Goal: Task Accomplishment & Management: Manage account settings

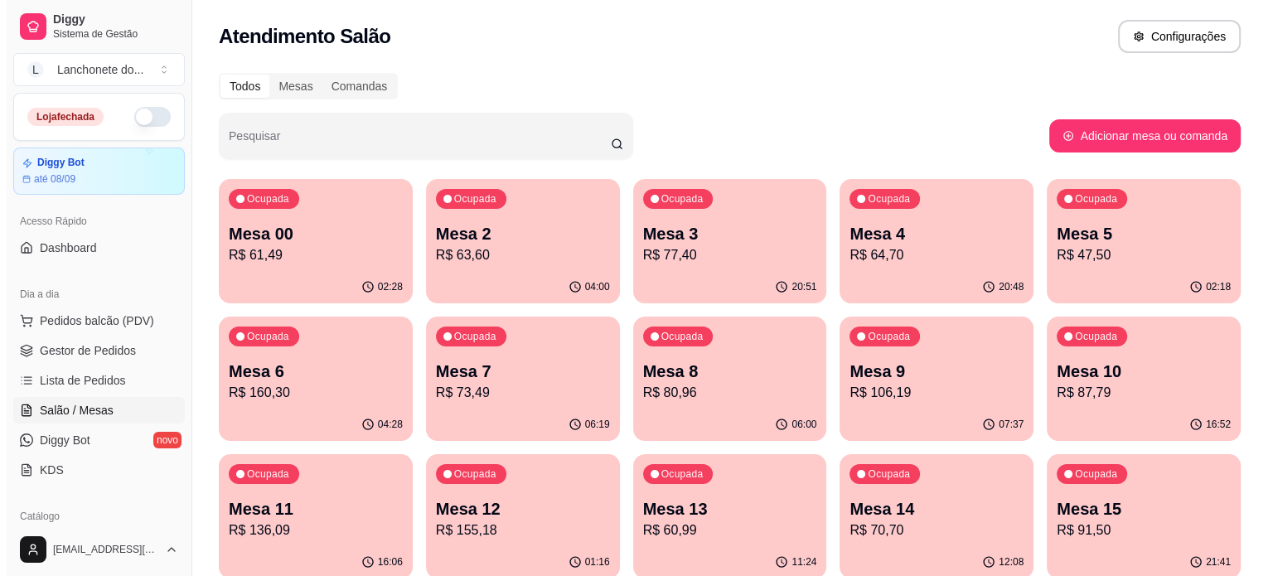
scroll to position [376, 0]
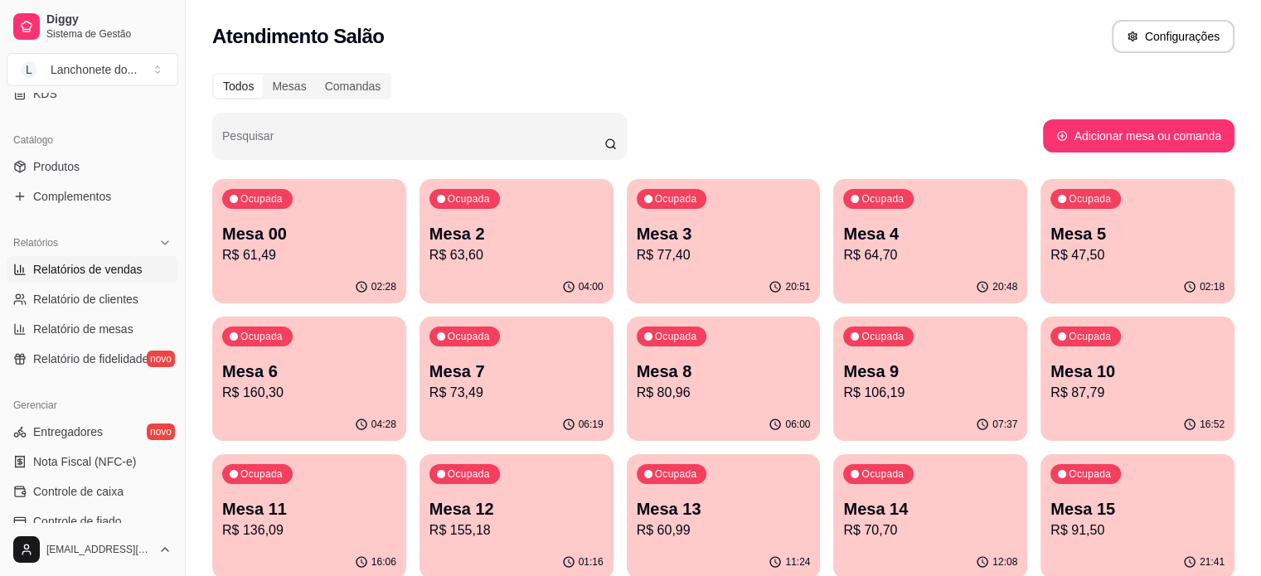
click at [95, 280] on link "Relatórios de vendas" at bounding box center [93, 269] width 172 height 27
select select "ALL"
select select "0"
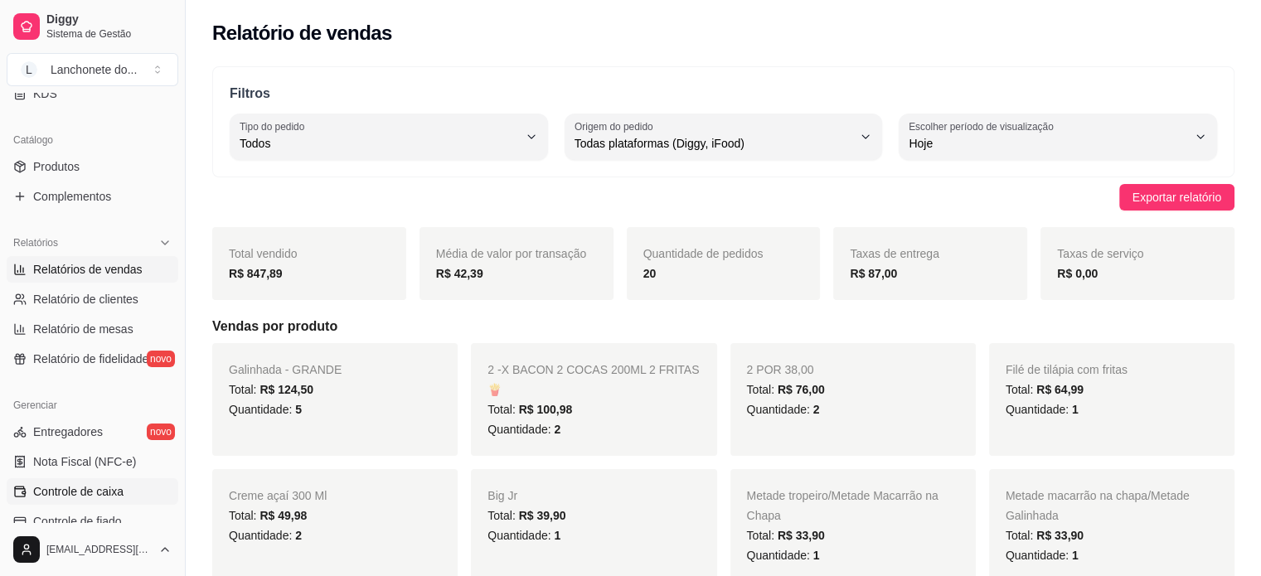
click at [92, 493] on span "Controle de caixa" at bounding box center [78, 491] width 90 height 17
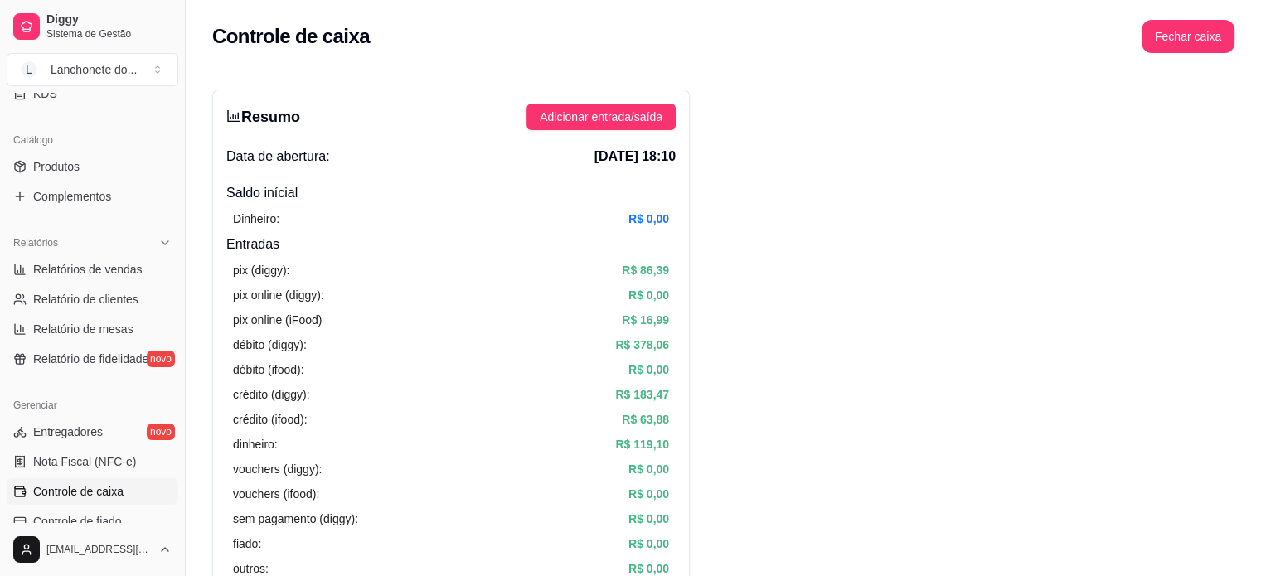
click at [570, 130] on div "Resumo Adicionar entrada/saída Data de abertura: [DATE] 18:10 Saldo inícial Din…" at bounding box center [450, 528] width 477 height 876
click at [570, 119] on span "Adicionar entrada/saída" at bounding box center [601, 117] width 123 height 18
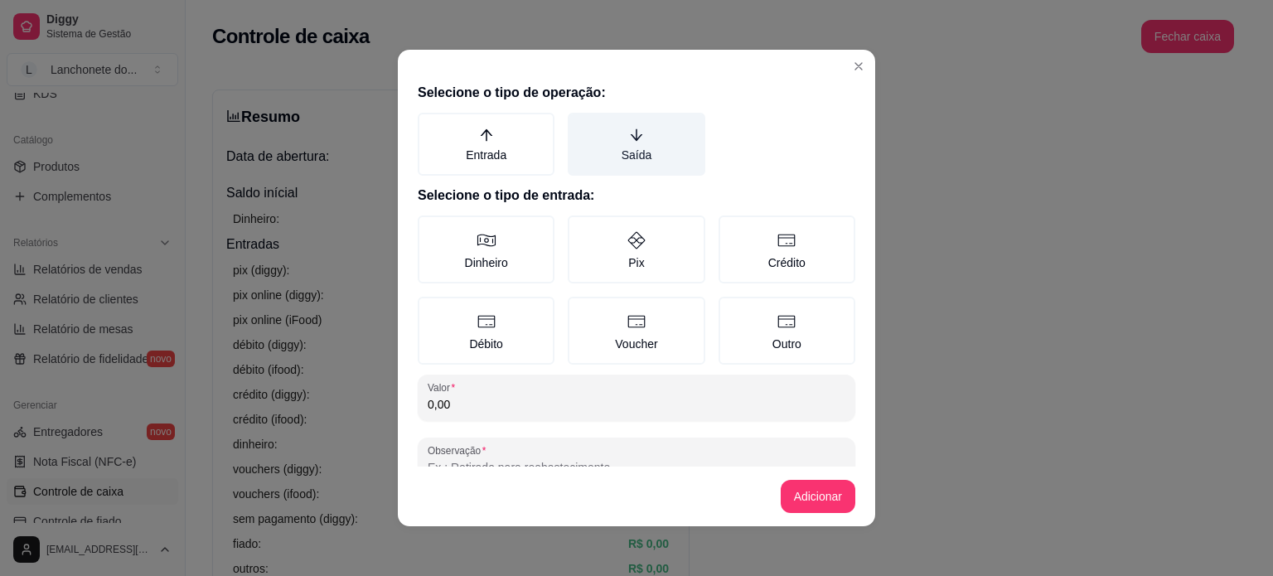
click at [602, 148] on label "Saída" at bounding box center [636, 144] width 137 height 63
click at [580, 125] on button "Saída" at bounding box center [573, 118] width 13 height 13
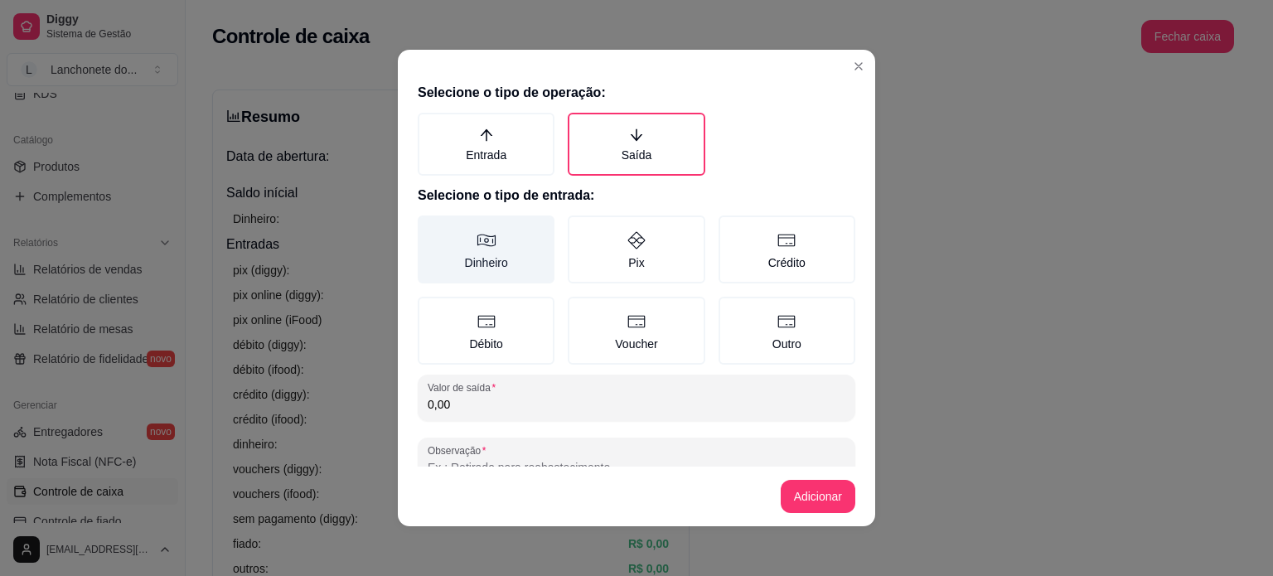
click at [477, 258] on label "Dinheiro" at bounding box center [486, 250] width 137 height 68
click at [430, 228] on button "Dinheiro" at bounding box center [423, 221] width 13 height 13
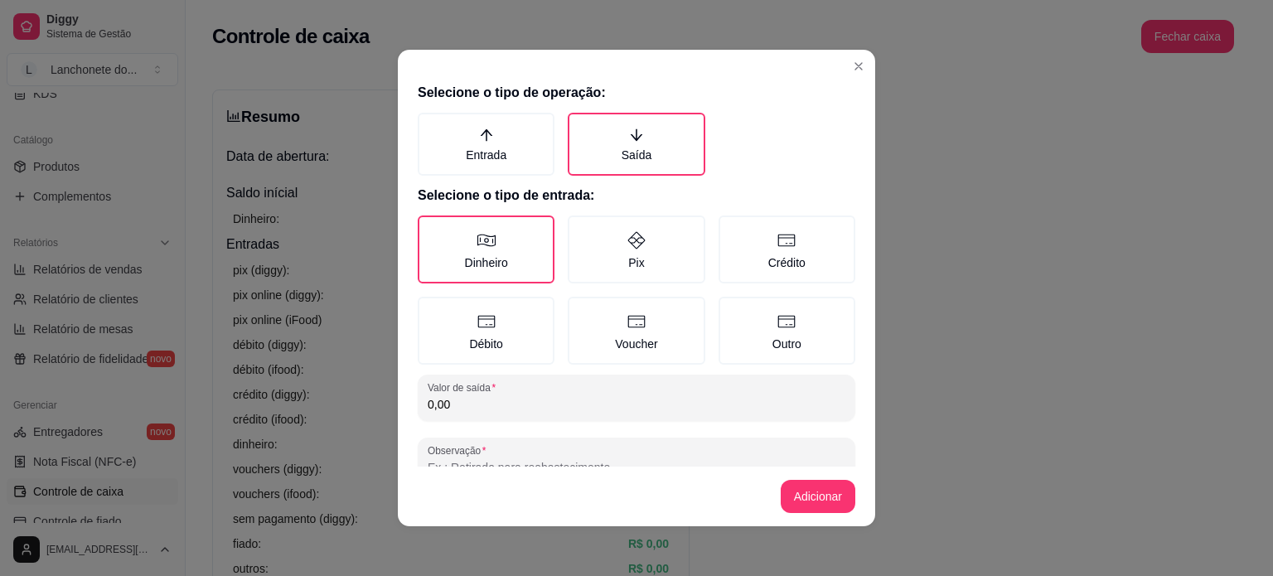
click at [515, 396] on input "0,00" at bounding box center [637, 404] width 418 height 17
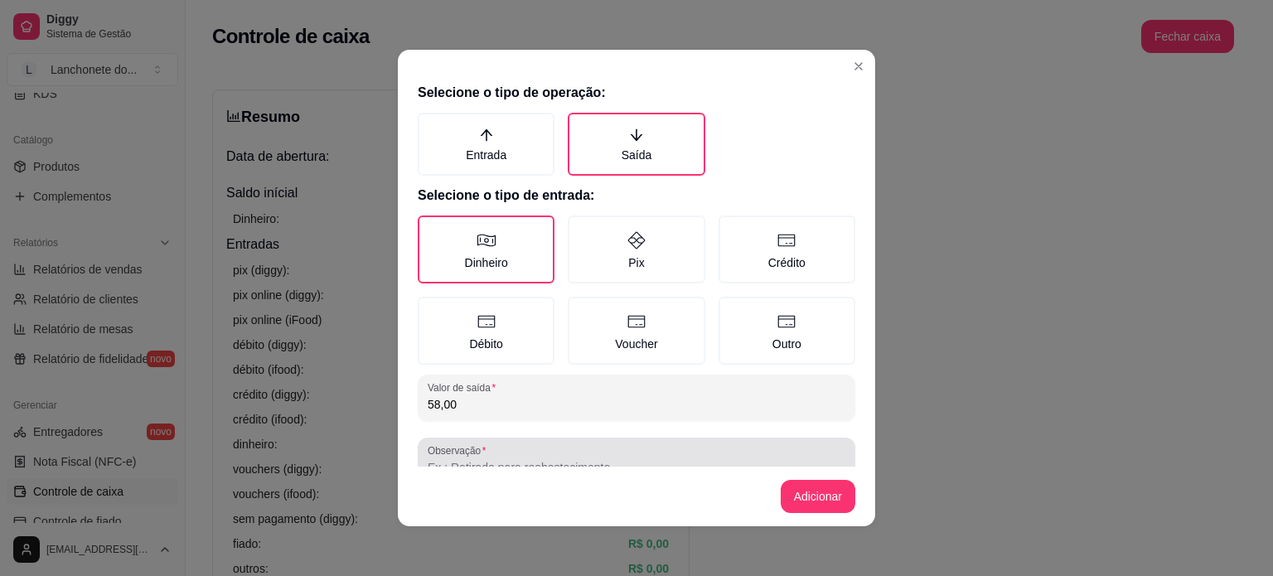
type input "58,00"
click at [503, 452] on div at bounding box center [637, 460] width 418 height 33
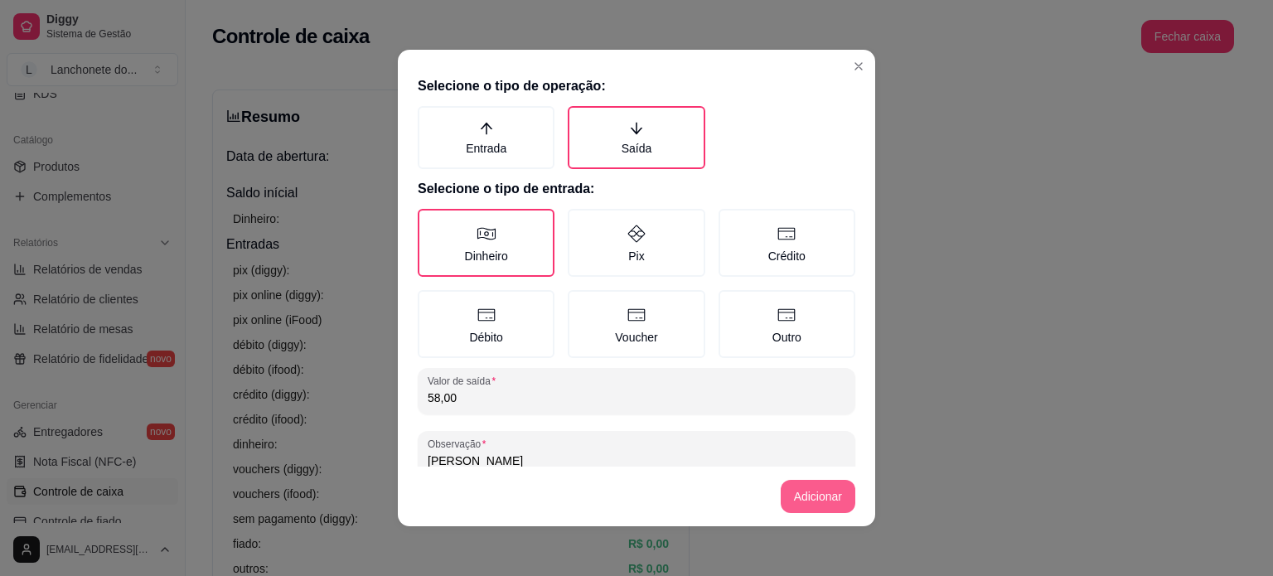
type input "[PERSON_NAME]"
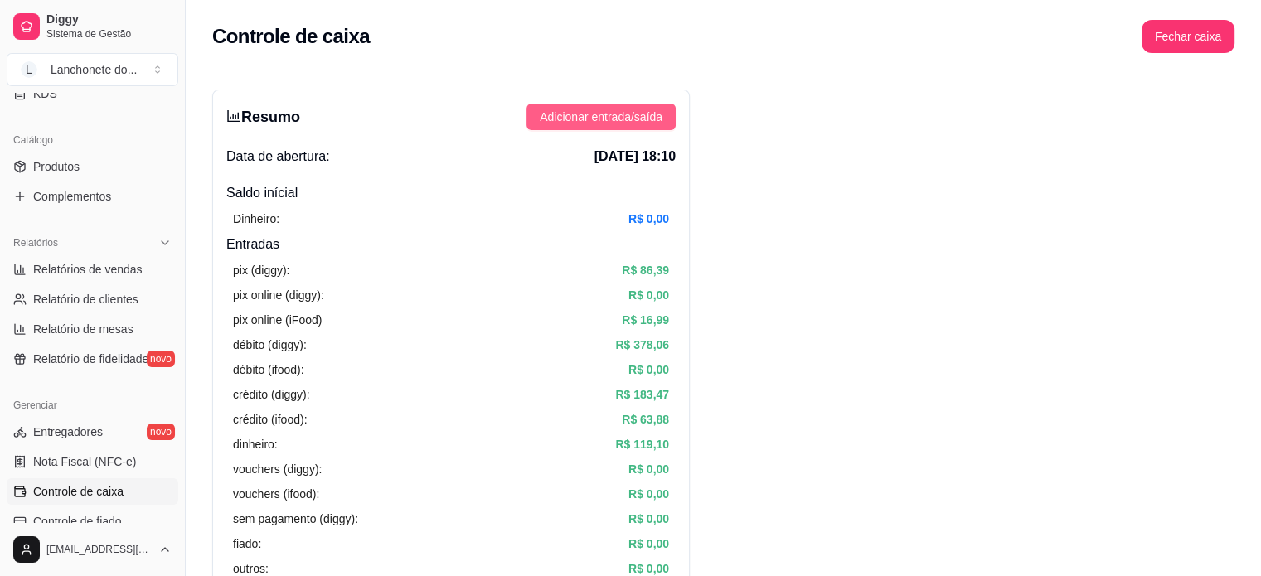
click at [594, 128] on button "Adicionar entrada/saída" at bounding box center [600, 117] width 149 height 27
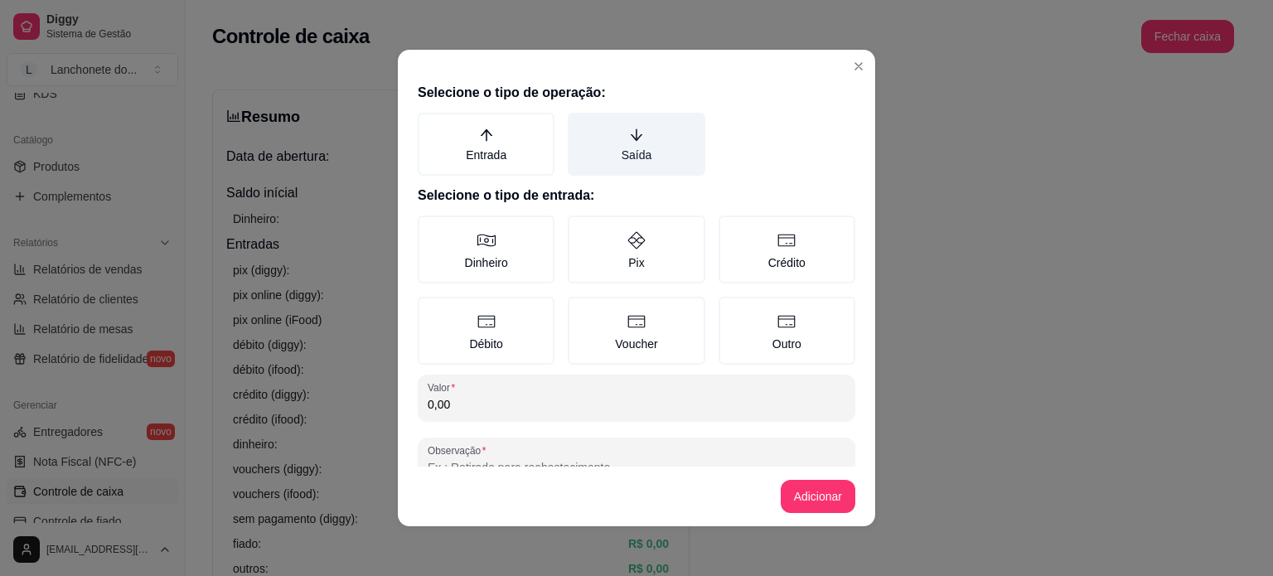
click at [628, 152] on label "Saída" at bounding box center [636, 144] width 137 height 63
click at [580, 125] on button "Saída" at bounding box center [573, 118] width 13 height 13
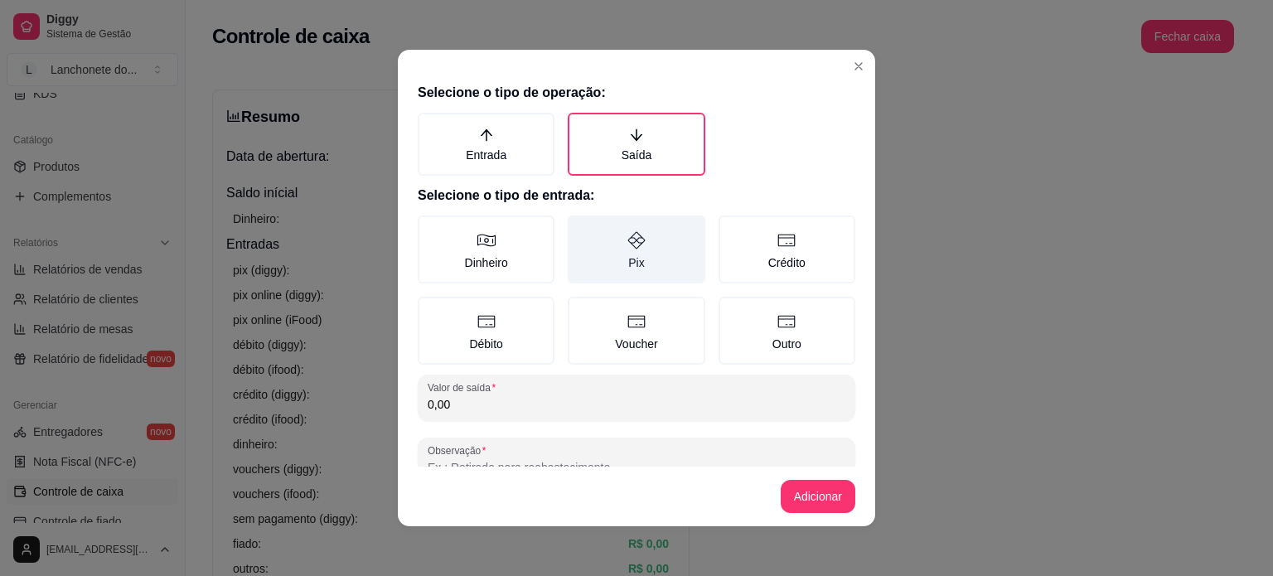
click at [613, 259] on label "Pix" at bounding box center [636, 250] width 137 height 68
click at [580, 228] on button "Pix" at bounding box center [573, 221] width 13 height 13
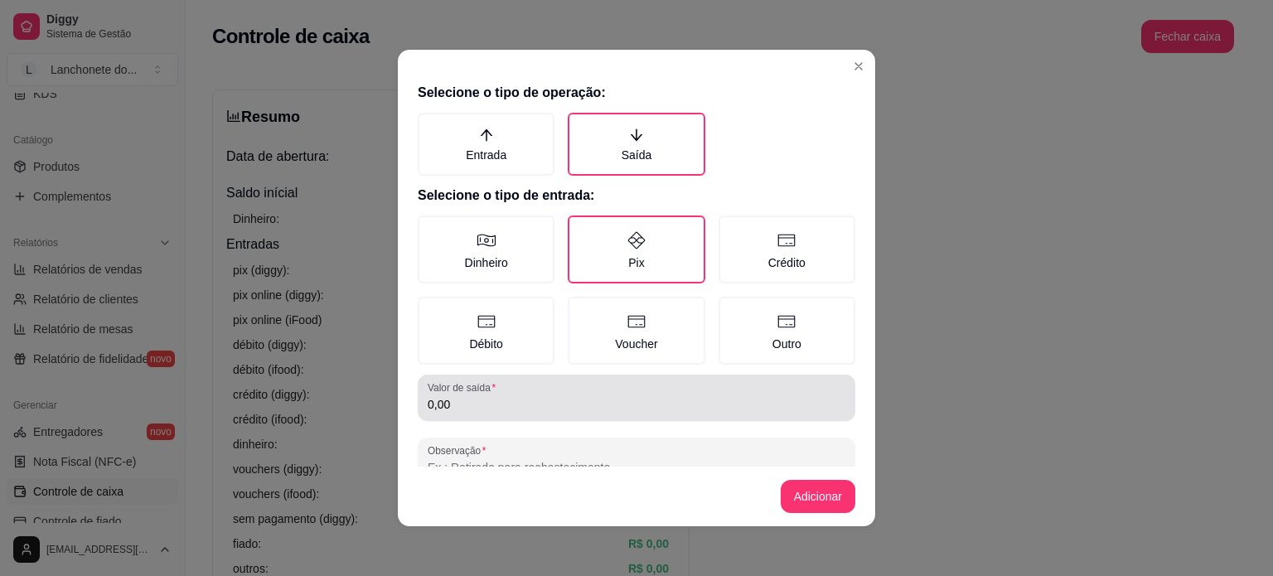
click at [463, 410] on div "0,00" at bounding box center [637, 397] width 418 height 33
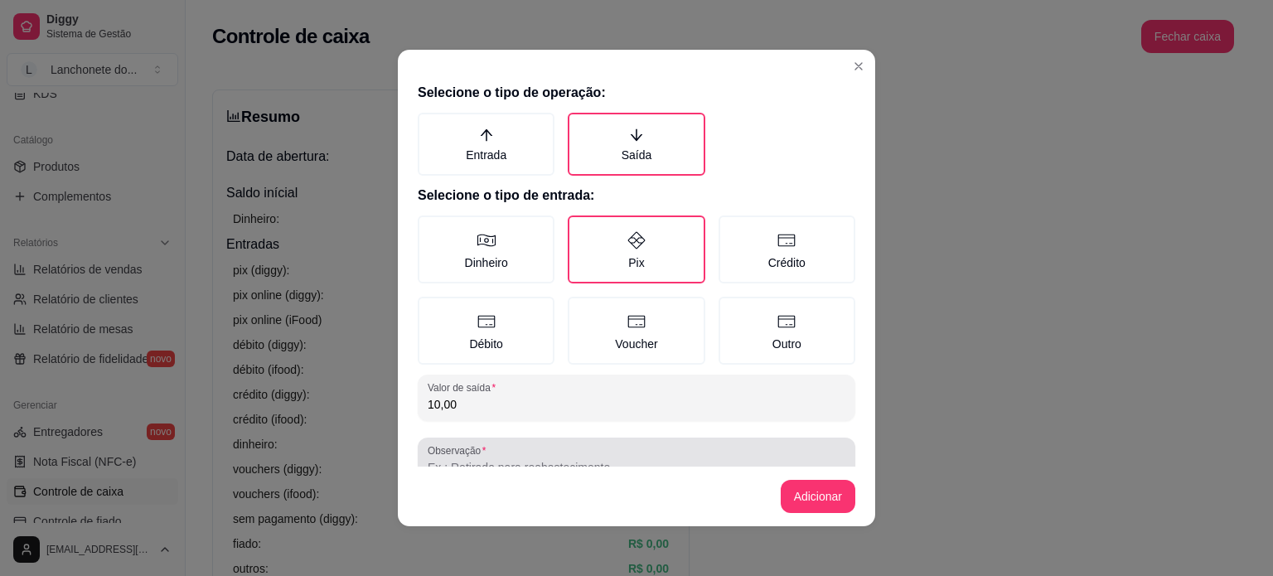
type input "10,00"
click at [464, 453] on label "Observação" at bounding box center [460, 450] width 64 height 14
click at [464, 459] on input "Observação" at bounding box center [637, 467] width 418 height 17
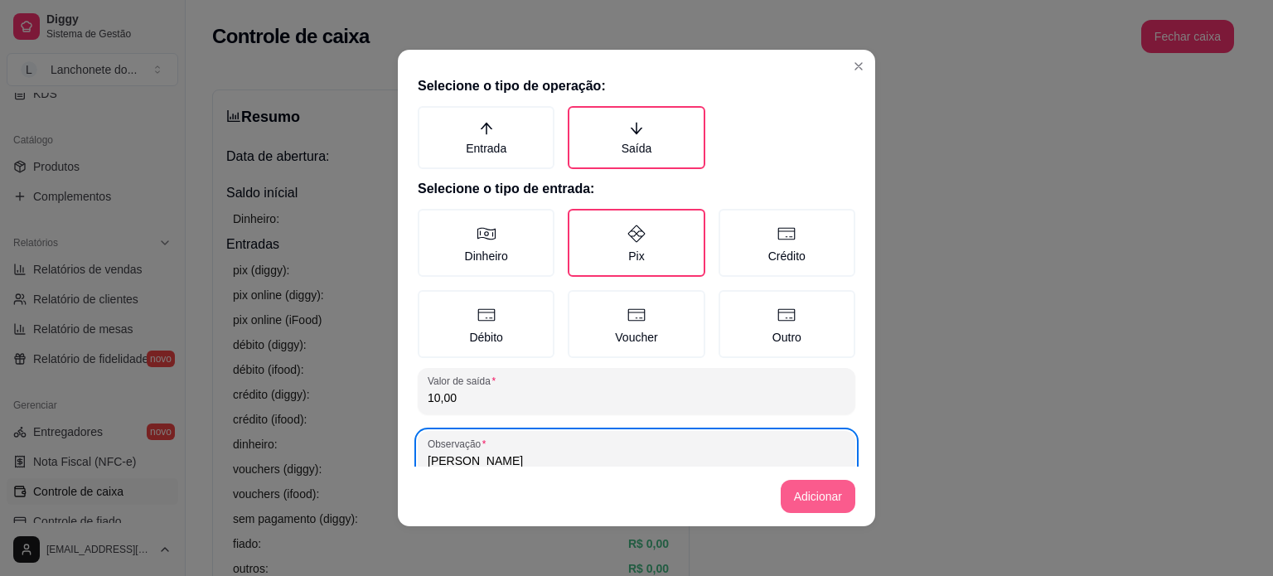
type input "[PERSON_NAME]"
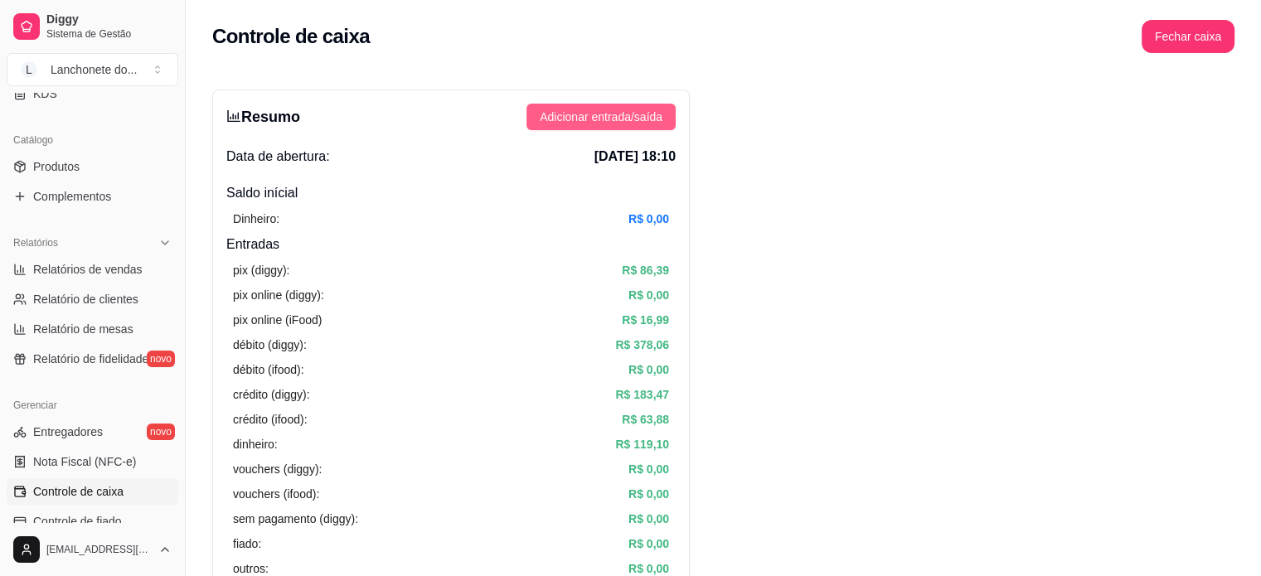
click at [579, 109] on span "Adicionar entrada/saída" at bounding box center [601, 117] width 123 height 18
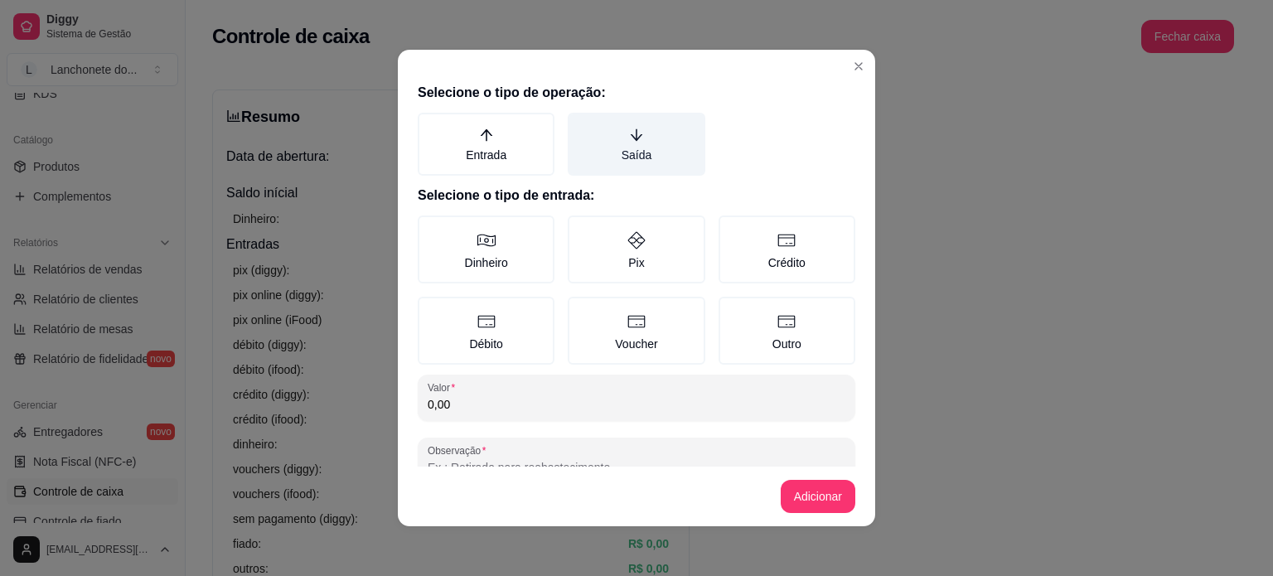
click at [637, 142] on label "Saída" at bounding box center [636, 144] width 137 height 63
click at [580, 125] on button "Saída" at bounding box center [573, 118] width 13 height 13
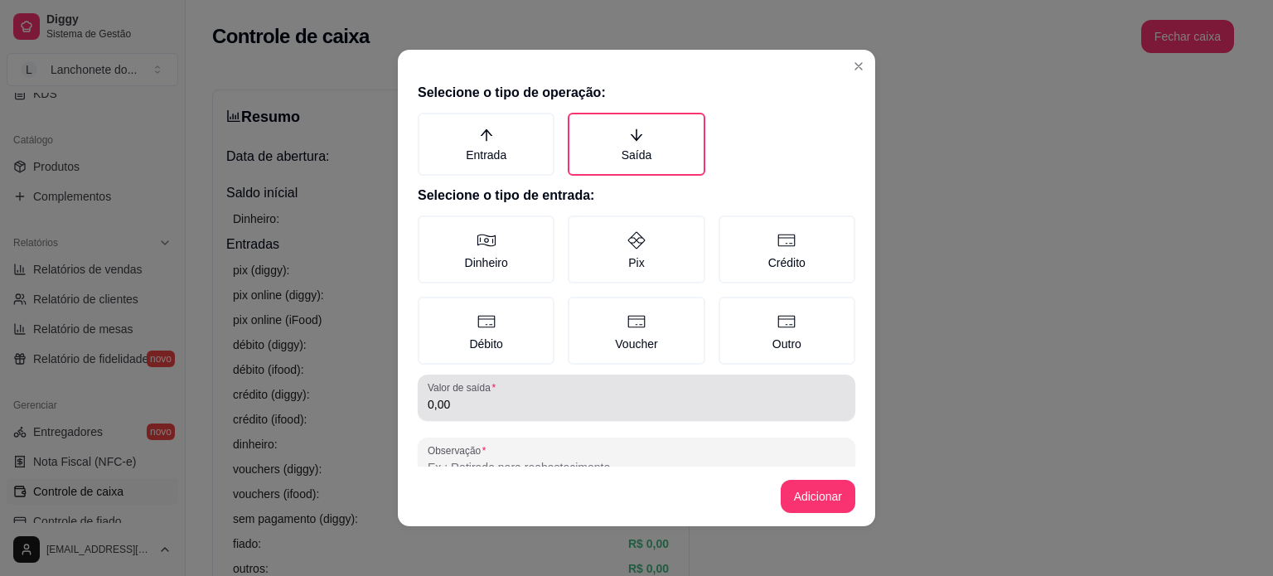
click at [464, 407] on input "0,00" at bounding box center [637, 404] width 418 height 17
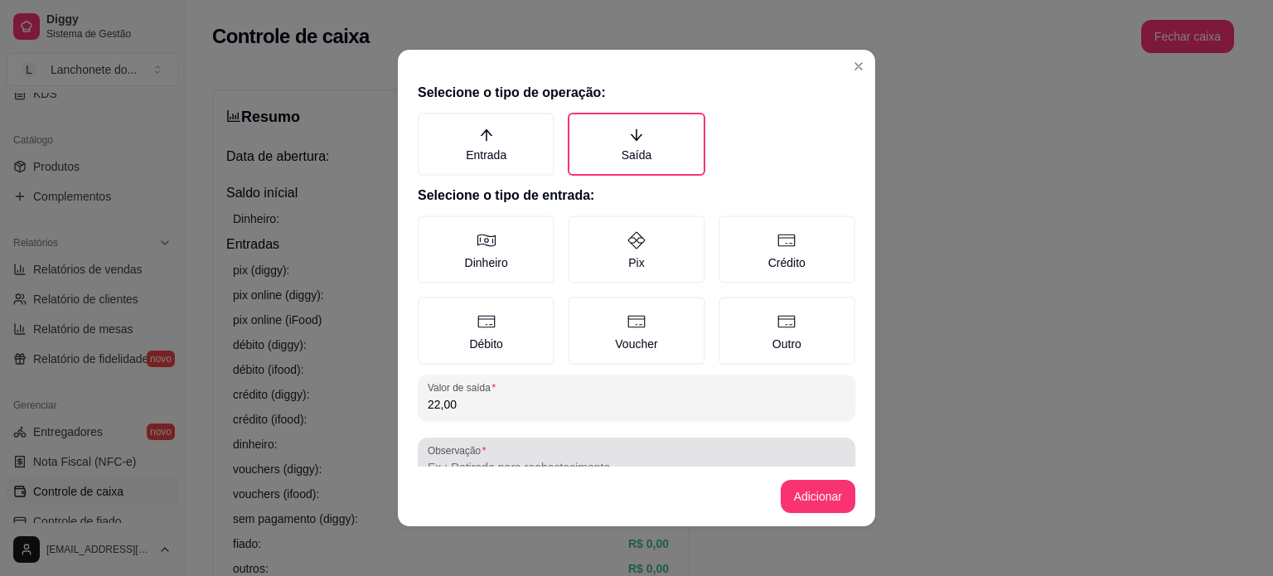
type input "22,00"
click at [474, 448] on label "Observação" at bounding box center [460, 450] width 64 height 14
click at [474, 459] on input "Observação" at bounding box center [637, 467] width 418 height 17
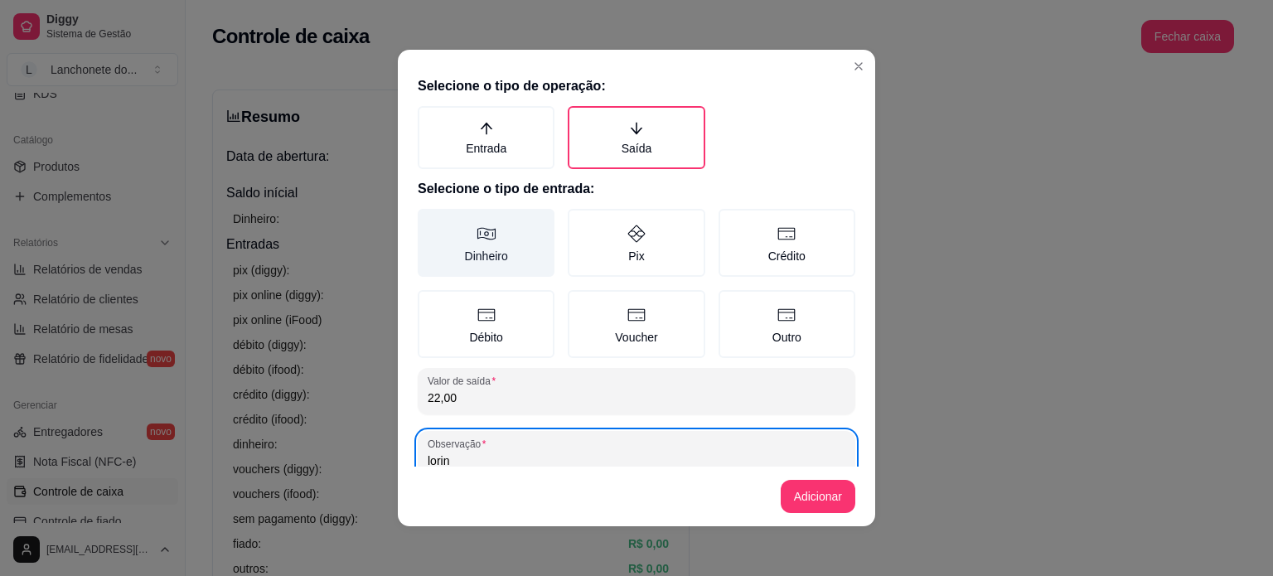
type input "lorin"
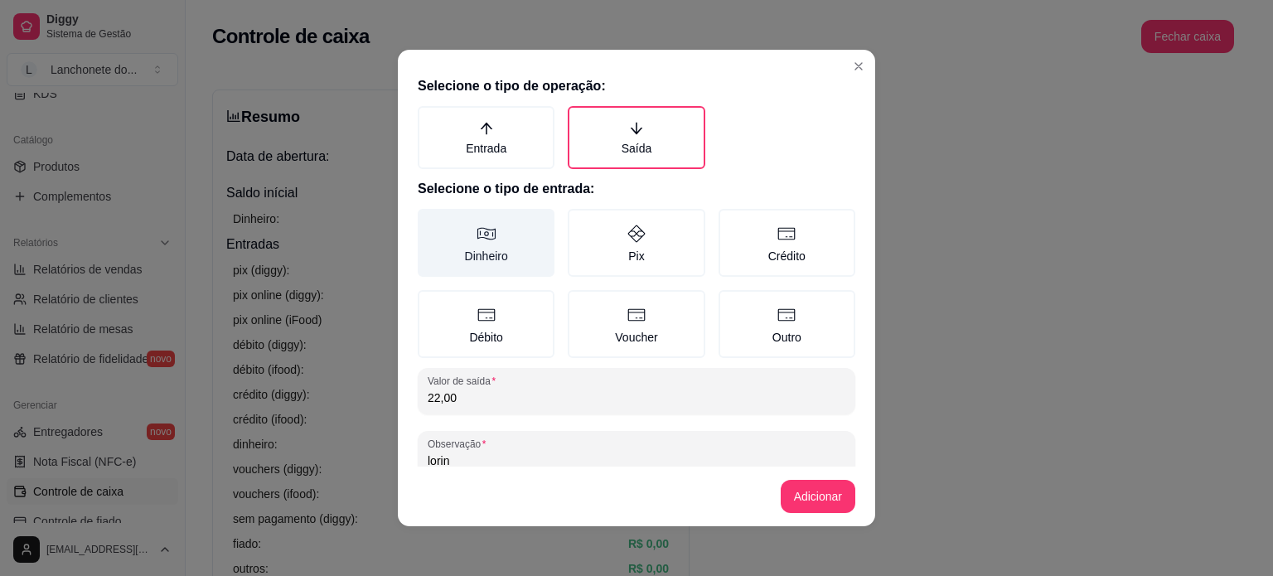
click at [493, 252] on label "Dinheiro" at bounding box center [486, 243] width 137 height 68
click at [430, 228] on button "Dinheiro" at bounding box center [423, 221] width 13 height 13
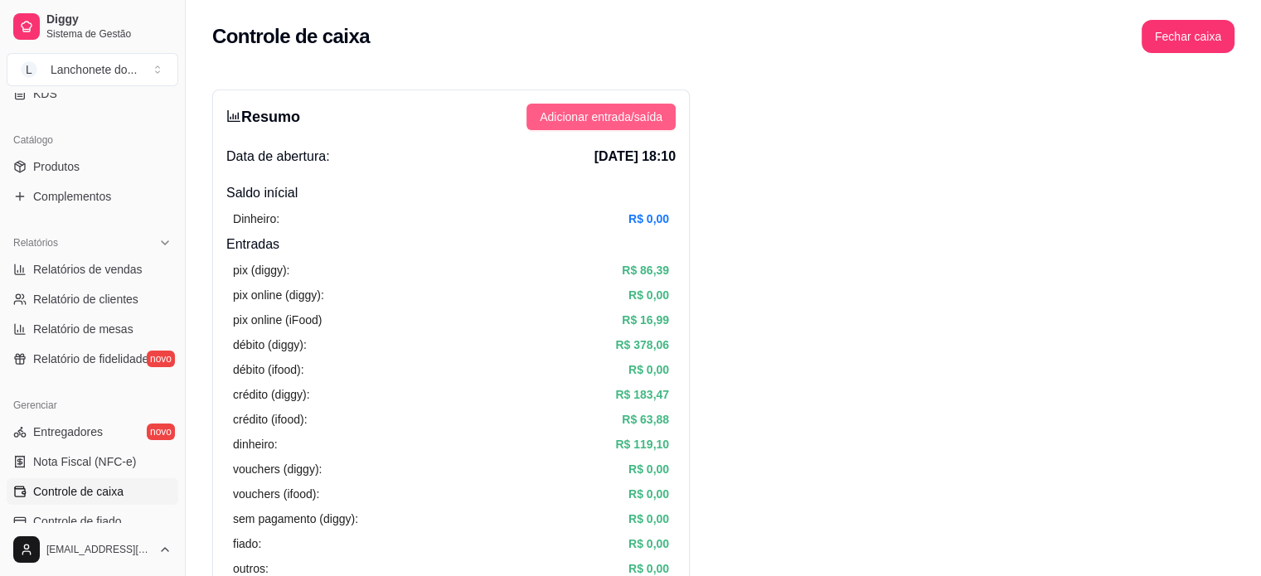
click at [576, 115] on span "Adicionar entrada/saída" at bounding box center [601, 117] width 123 height 18
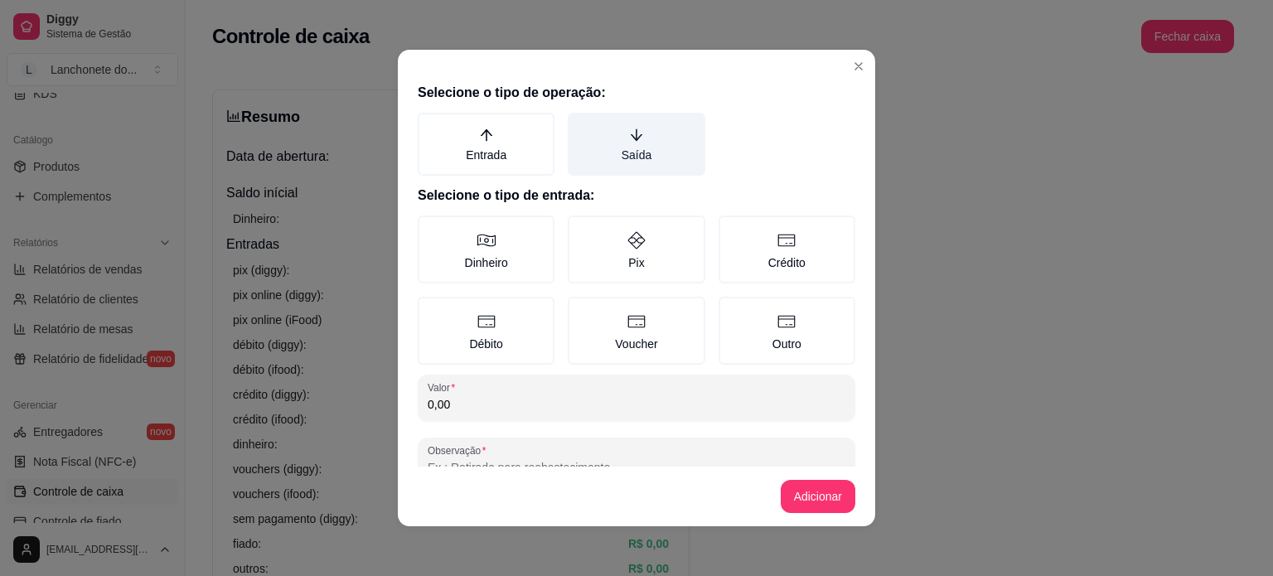
click at [607, 143] on label "Saída" at bounding box center [636, 144] width 137 height 63
click at [580, 125] on button "Saída" at bounding box center [573, 118] width 13 height 13
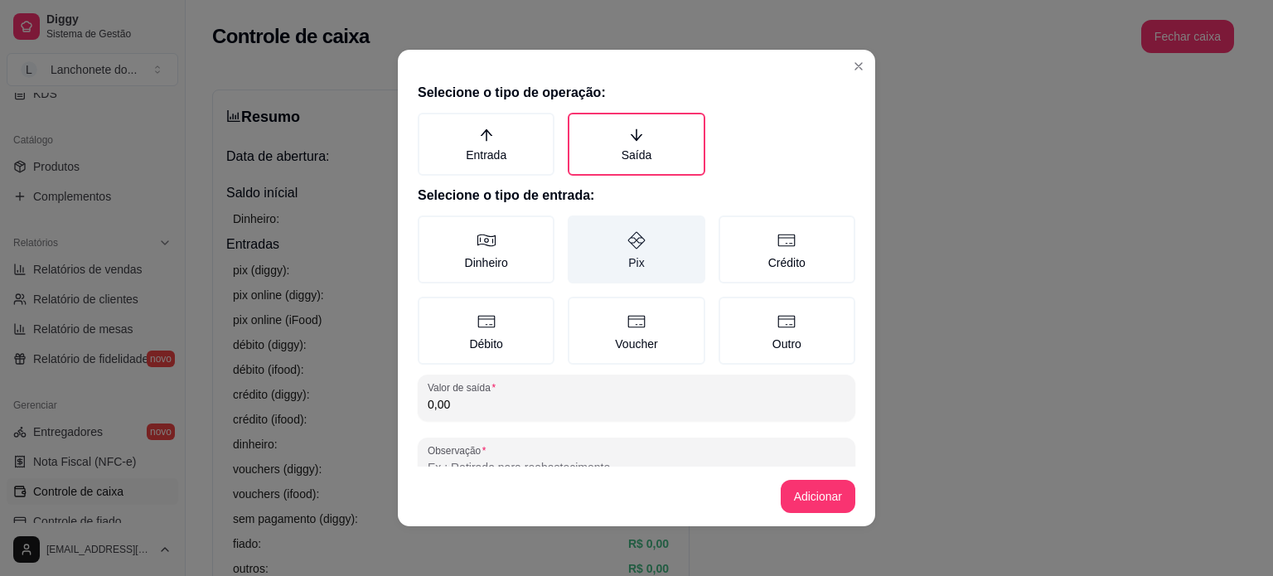
click at [623, 262] on label "Pix" at bounding box center [636, 250] width 137 height 68
click at [580, 228] on button "Pix" at bounding box center [573, 221] width 13 height 13
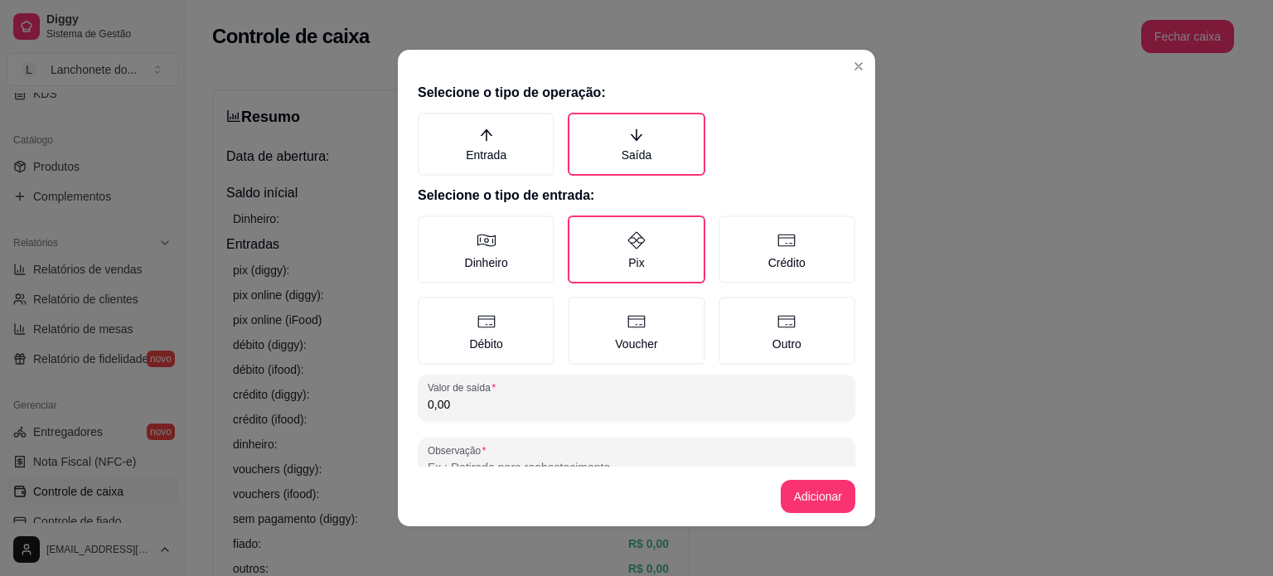
click at [491, 399] on input "0,00" at bounding box center [637, 404] width 418 height 17
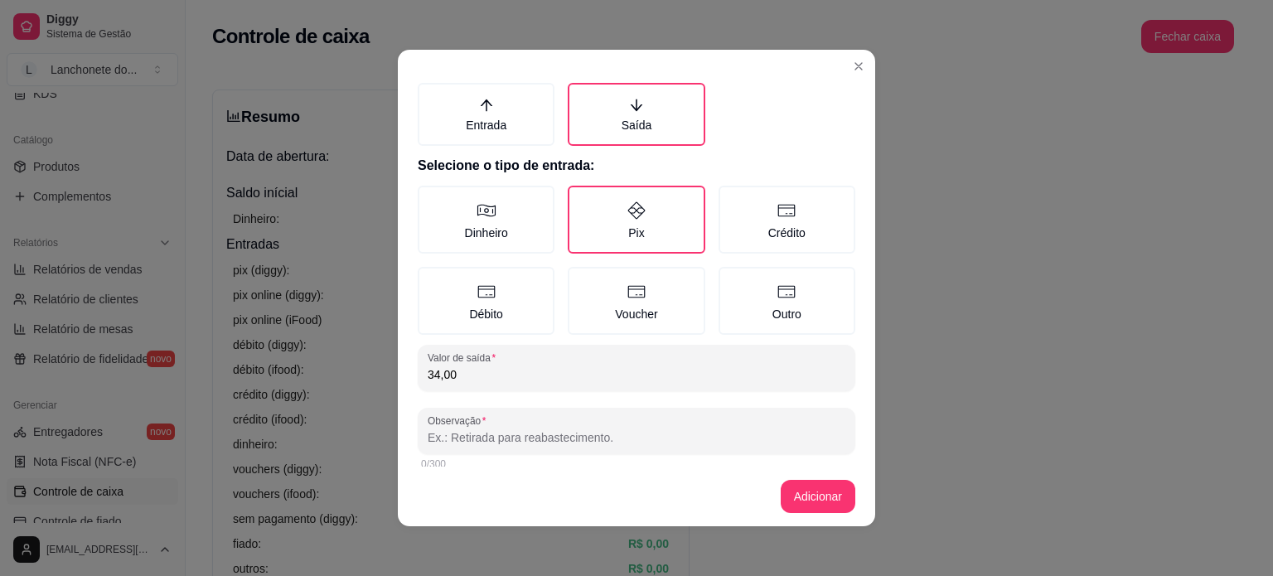
scroll to position [41, 0]
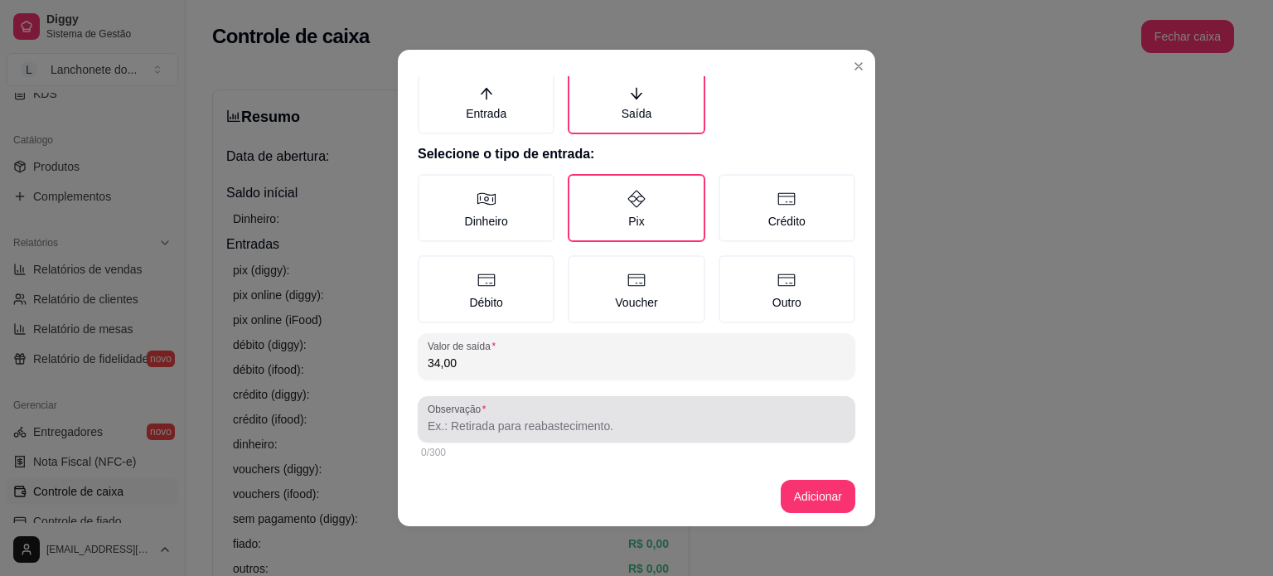
type input "34,00"
click at [491, 412] on div at bounding box center [637, 419] width 418 height 33
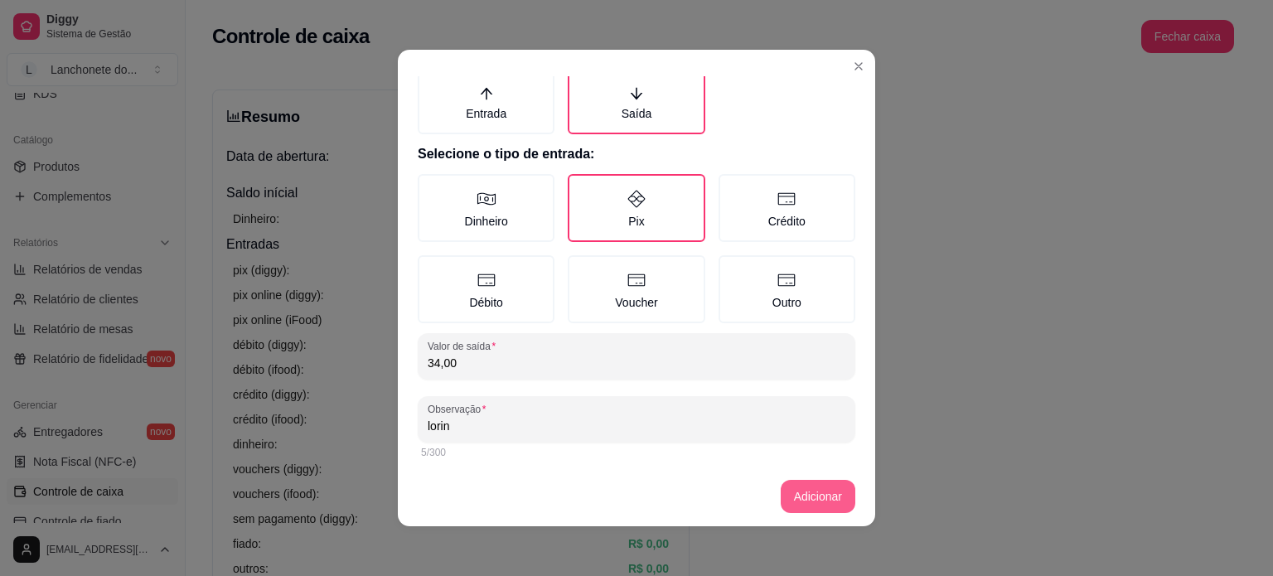
type input "lorin"
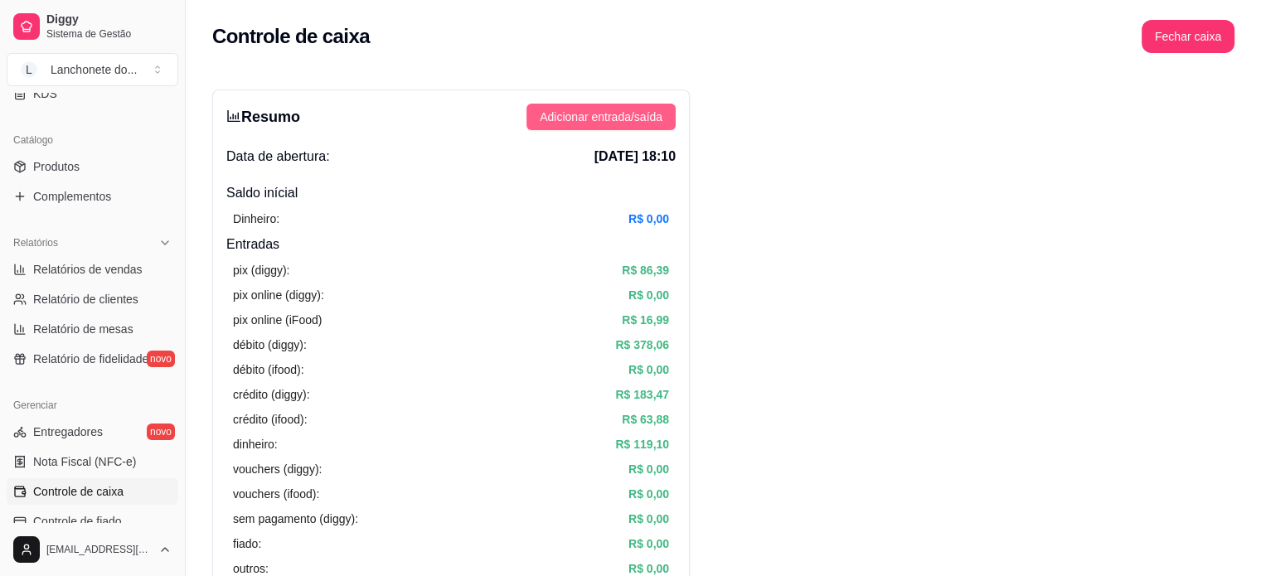
click at [616, 122] on span "Adicionar entrada/saída" at bounding box center [601, 117] width 123 height 18
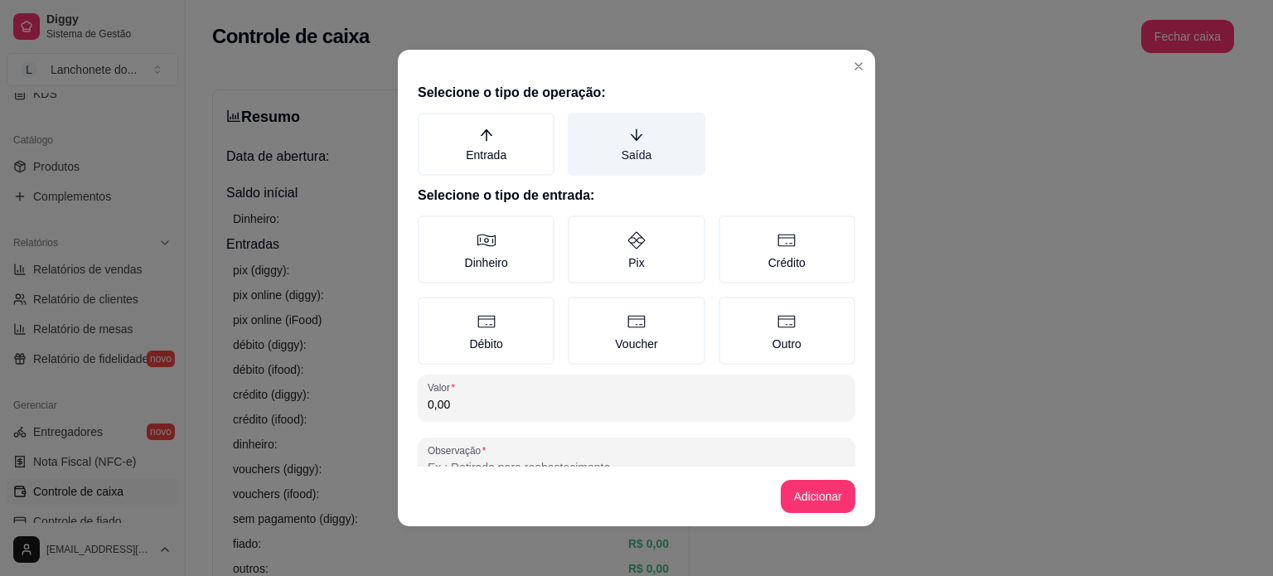
click at [628, 147] on label "Saída" at bounding box center [636, 144] width 137 height 63
click at [580, 125] on button "Saída" at bounding box center [573, 118] width 13 height 13
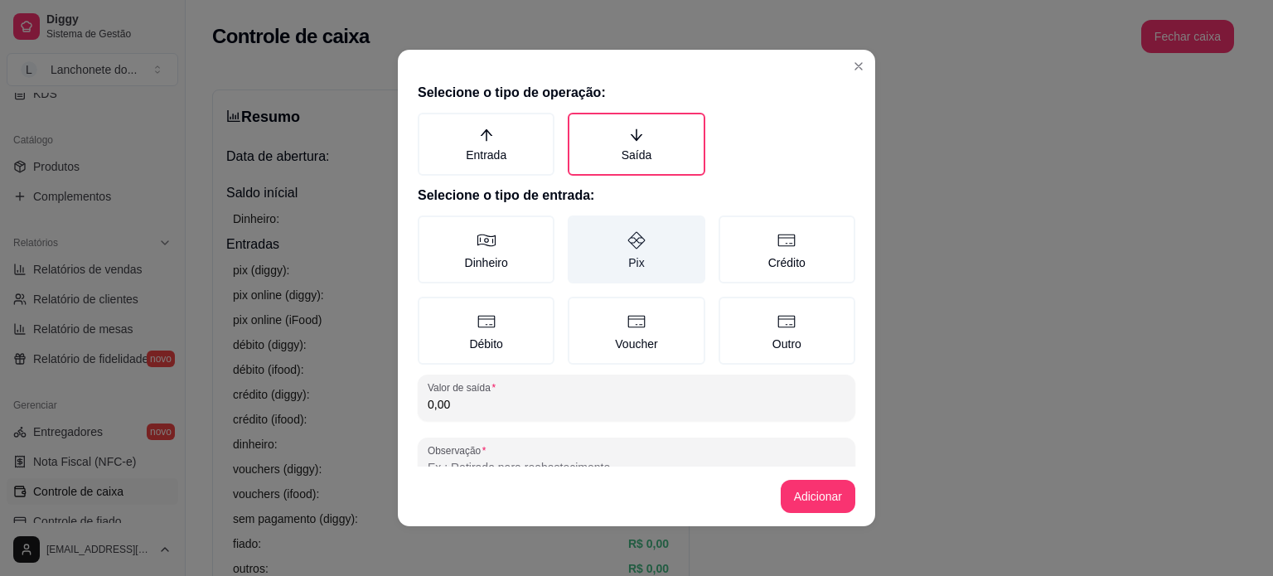
drag, startPoint x: 631, startPoint y: 248, endPoint x: 599, endPoint y: 271, distance: 39.1
click at [630, 249] on icon at bounding box center [637, 240] width 20 height 20
click at [580, 228] on button "Pix" at bounding box center [573, 221] width 13 height 13
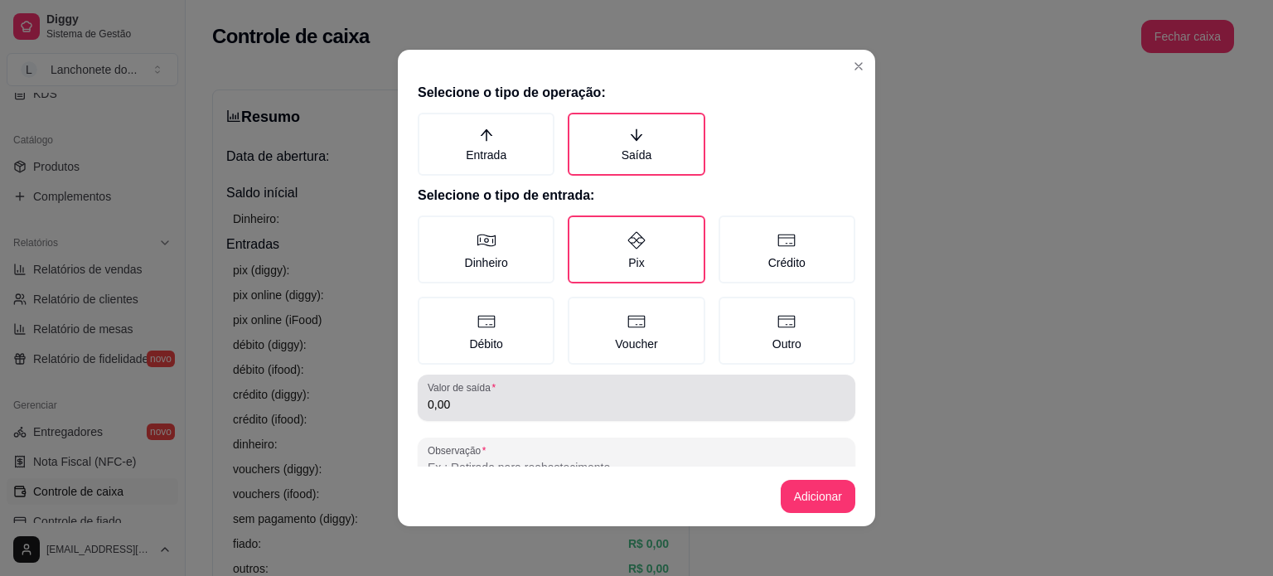
click at [512, 385] on div "0,00" at bounding box center [637, 397] width 418 height 33
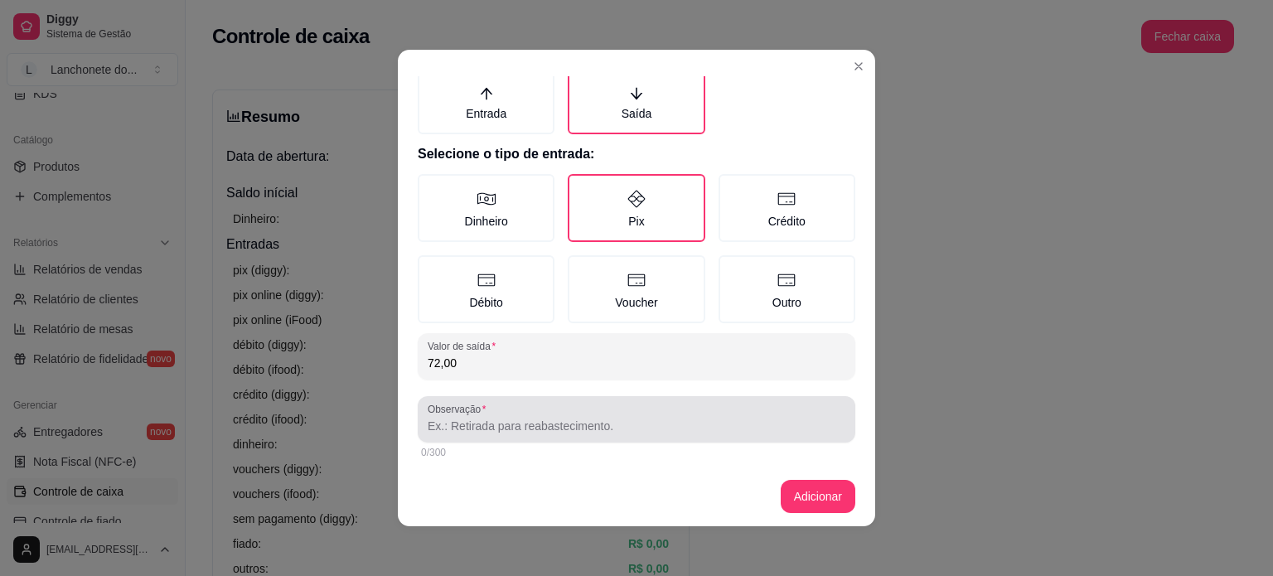
type input "72,00"
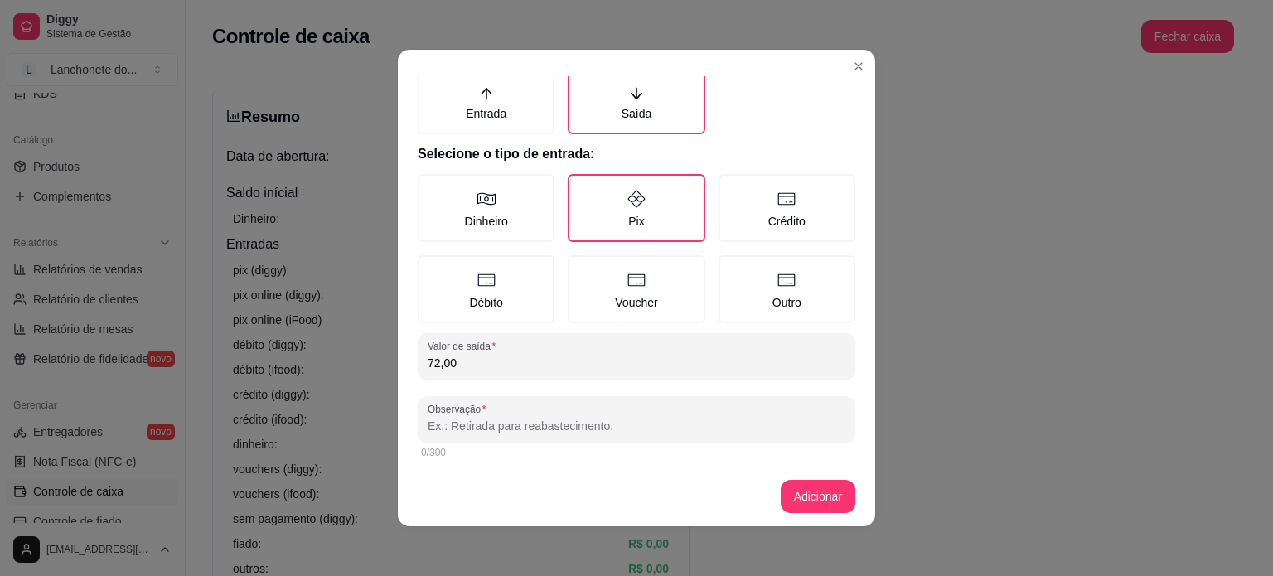
click at [506, 418] on input "Observação" at bounding box center [637, 426] width 418 height 17
type input "[PERSON_NAME]"
